Goal: Obtain resource: Obtain resource

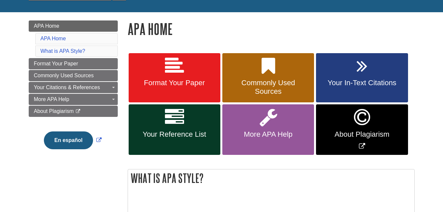
scroll to position [82, 0]
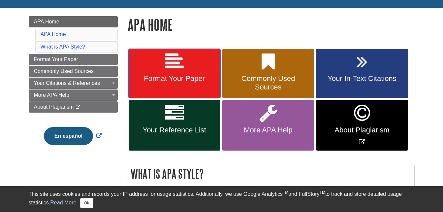
click at [179, 66] on icon at bounding box center [174, 61] width 19 height 19
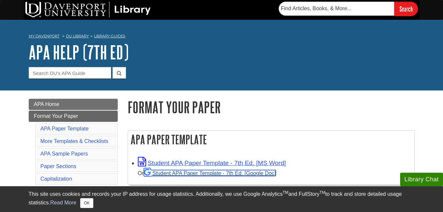
click at [212, 173] on link "Student APA Paper Template - 7th Ed. [Google Doc]" at bounding box center [210, 173] width 132 height 6
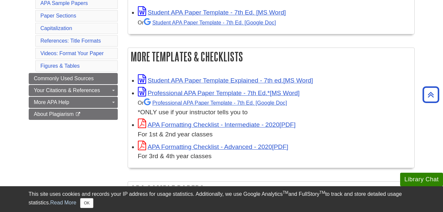
scroll to position [159, 0]
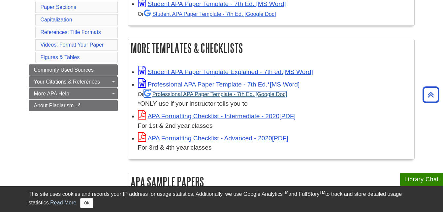
click at [239, 94] on link "Professional APA Paper Template - 7th Ed." at bounding box center [215, 94] width 143 height 6
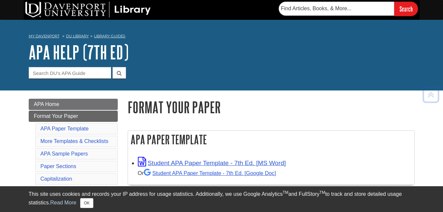
scroll to position [176, 0]
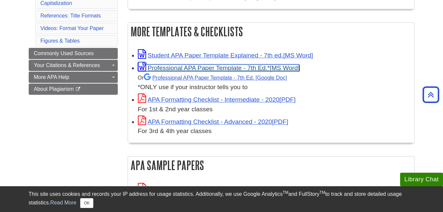
click at [186, 67] on link "Professional APA Paper Template - 7th Ed.*" at bounding box center [219, 67] width 162 height 7
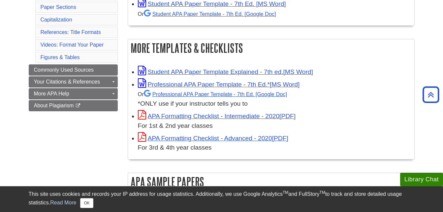
click at [343, 54] on h2 "More Templates & Checklists" at bounding box center [271, 47] width 286 height 17
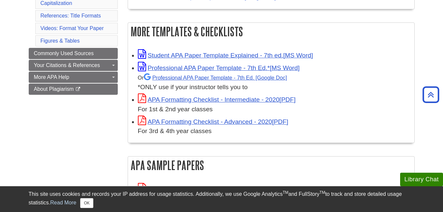
scroll to position [159, 0]
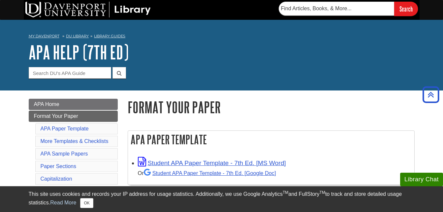
scroll to position [176, 0]
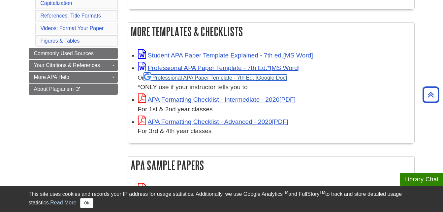
drag, startPoint x: 0, startPoint y: 0, endPoint x: 184, endPoint y: 79, distance: 200.3
click at [184, 79] on link "Professional APA Paper Template - 7th Ed." at bounding box center [215, 78] width 143 height 6
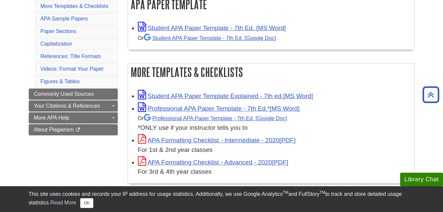
scroll to position [140, 0]
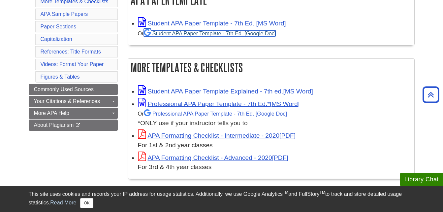
click at [207, 32] on link "Student APA Paper Template - 7th Ed. [Google Doc]" at bounding box center [210, 33] width 132 height 6
